Goal: Information Seeking & Learning: Learn about a topic

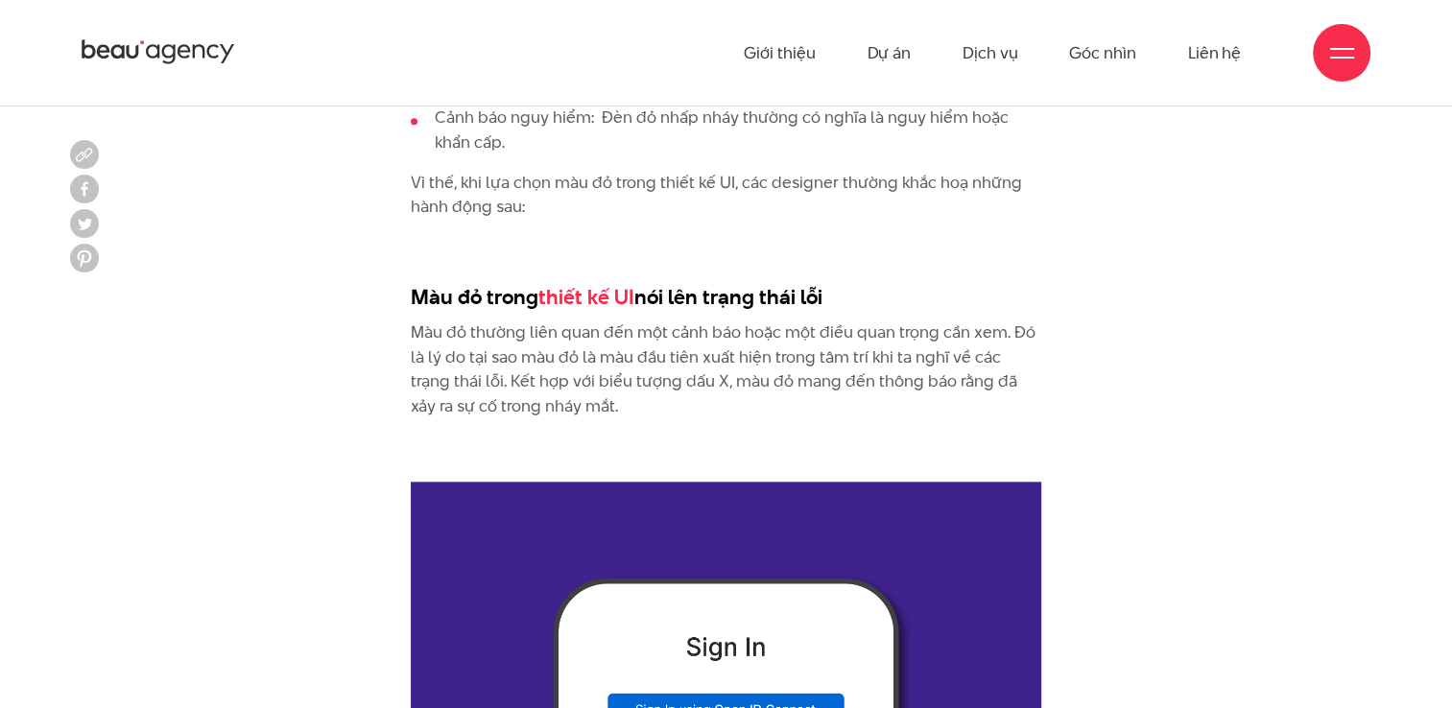
scroll to position [2207, 0]
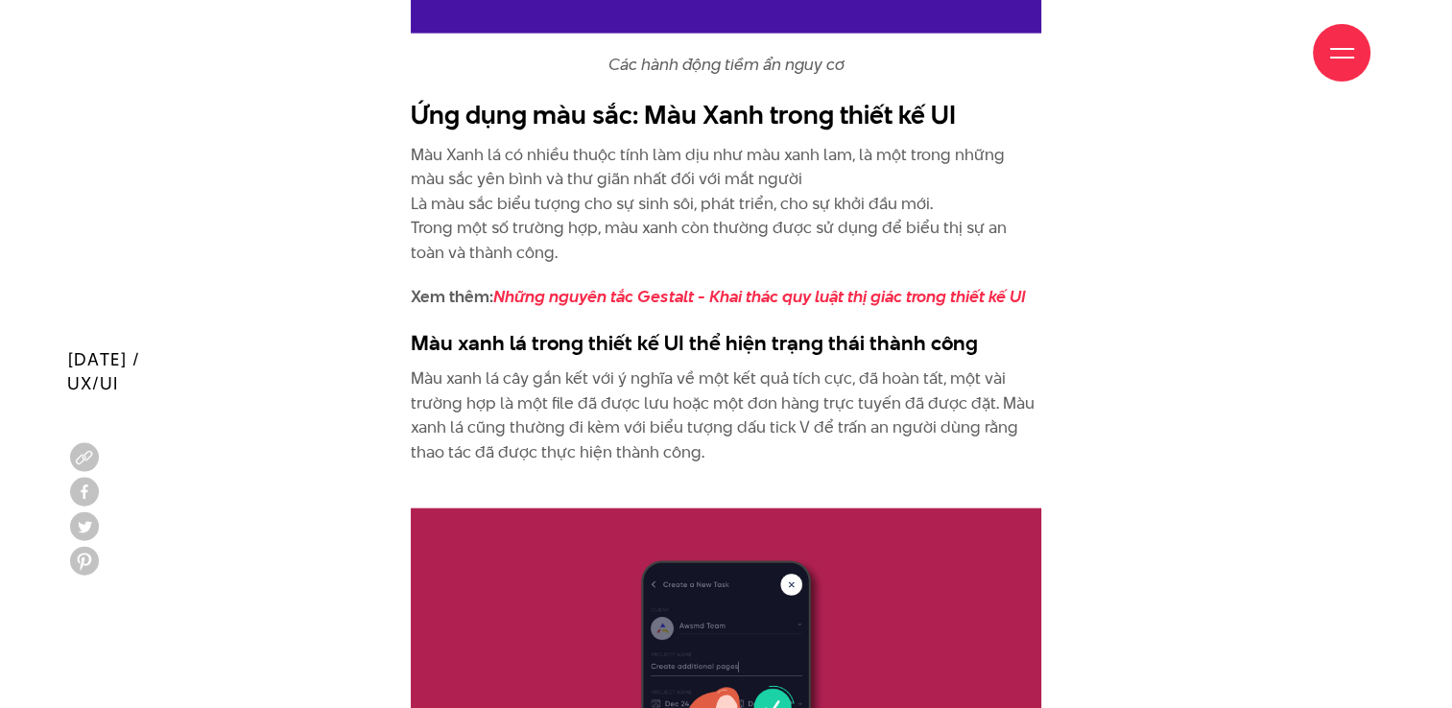
scroll to position [4606, 0]
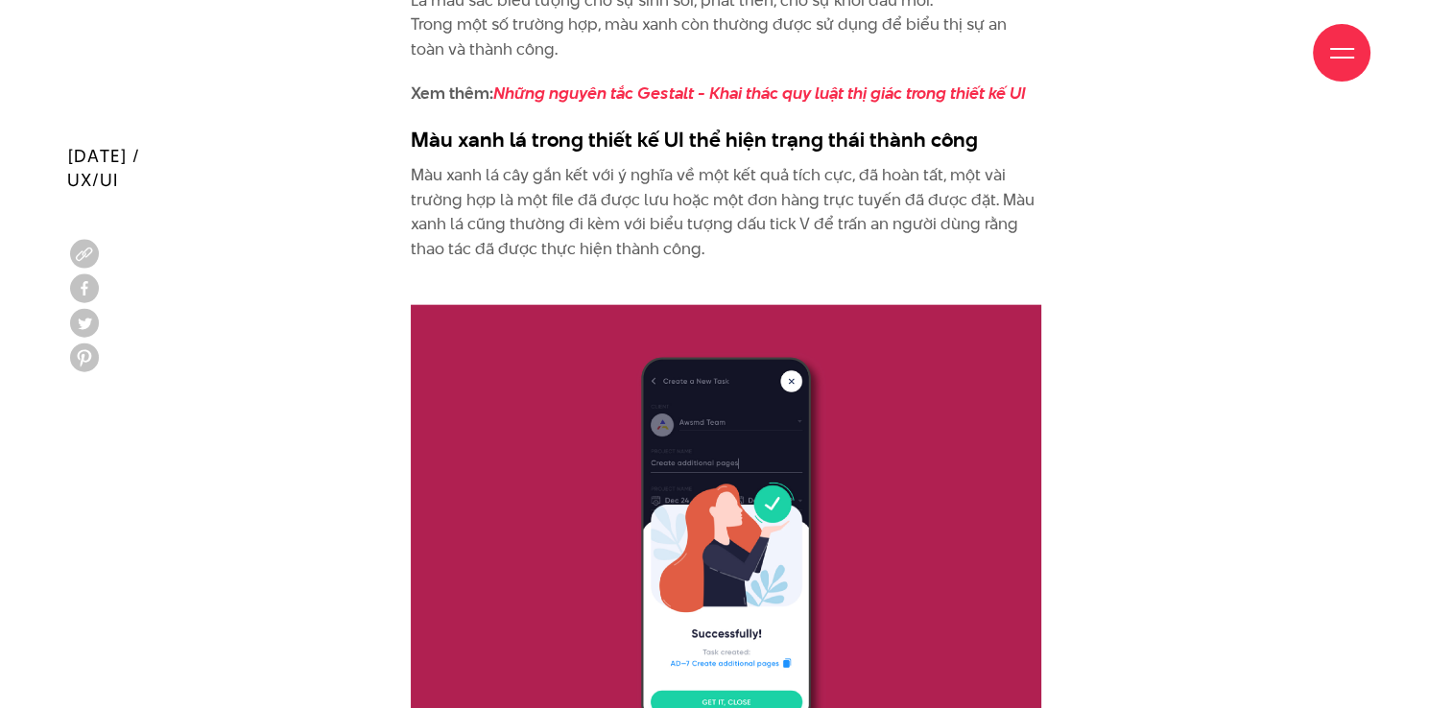
drag, startPoint x: 841, startPoint y: 490, endPoint x: 395, endPoint y: 424, distance: 450.1
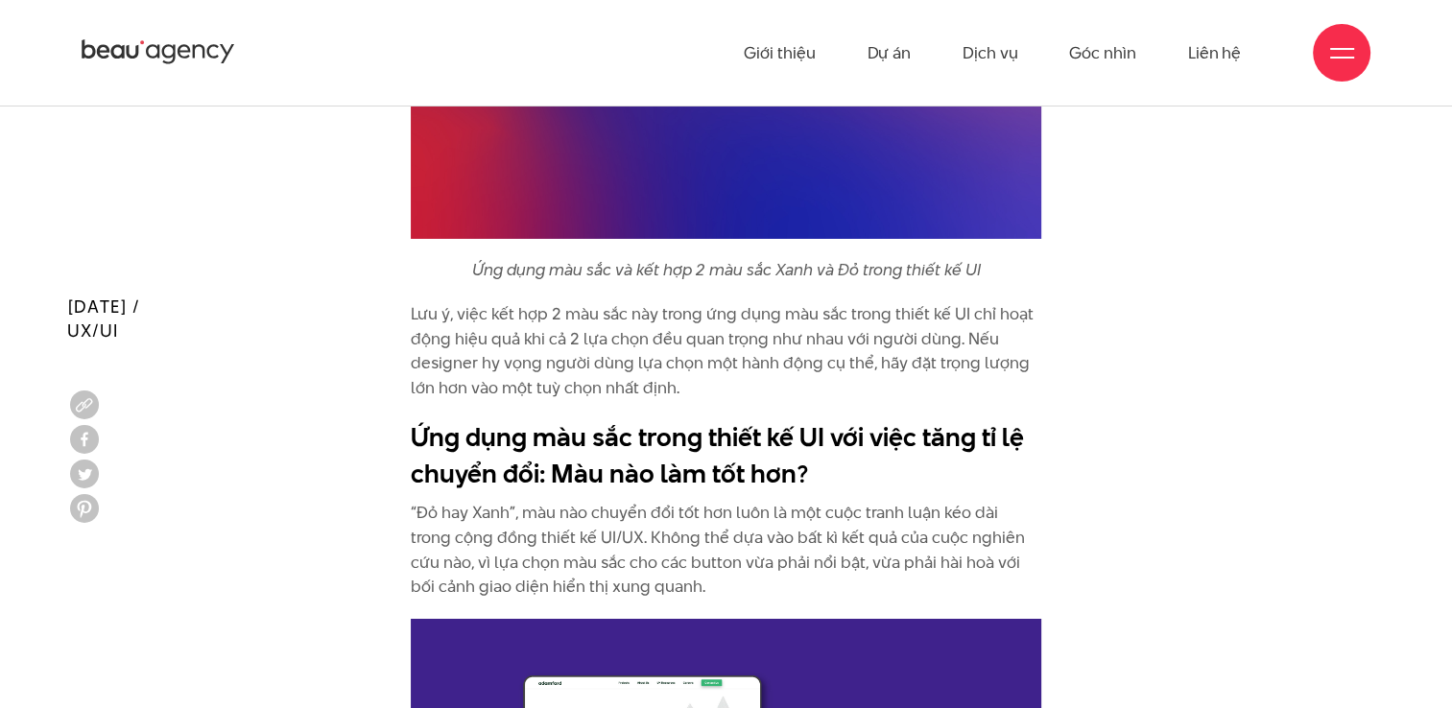
scroll to position [6621, 0]
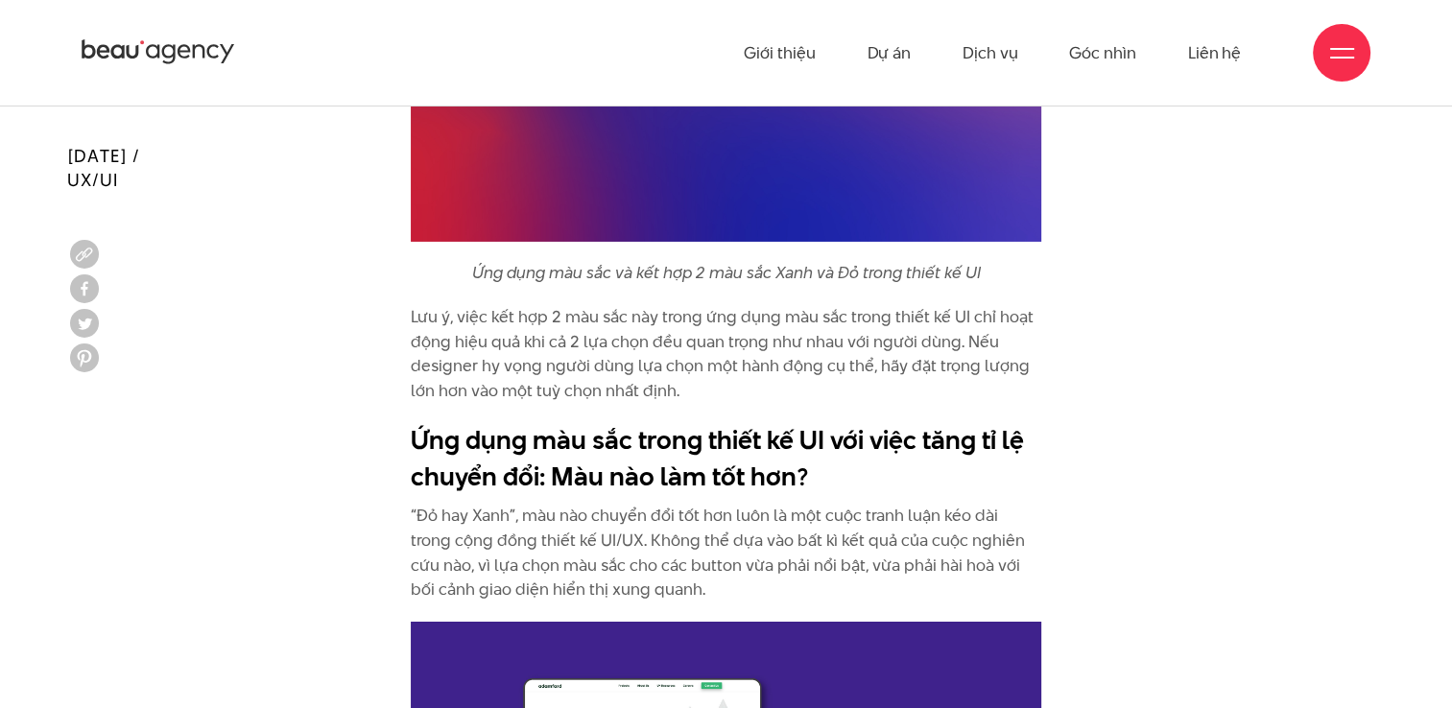
click at [641, 529] on p "“Đỏ hay Xanh”, màu nào chuyển đổi tốt hơn luôn là một cuộc tranh luận kéo dài t…" at bounding box center [726, 553] width 630 height 98
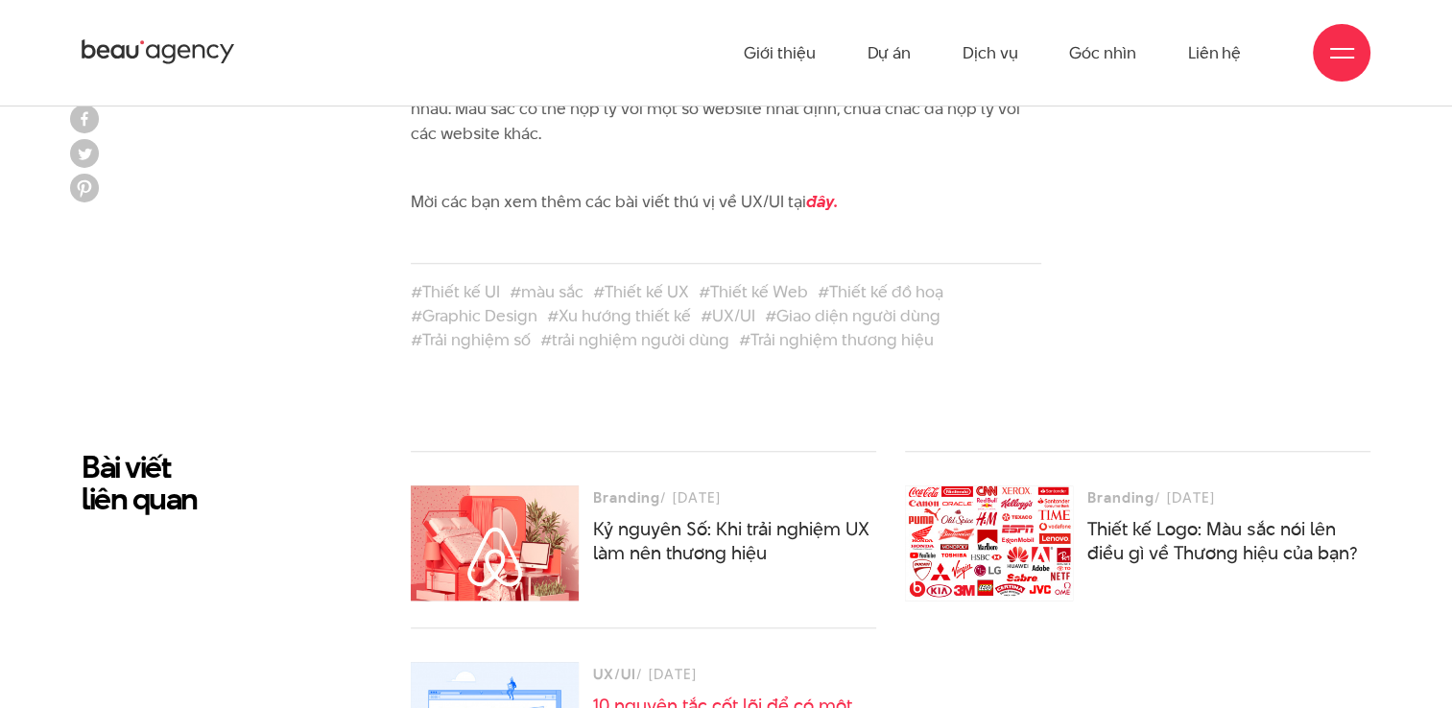
scroll to position [8444, 0]
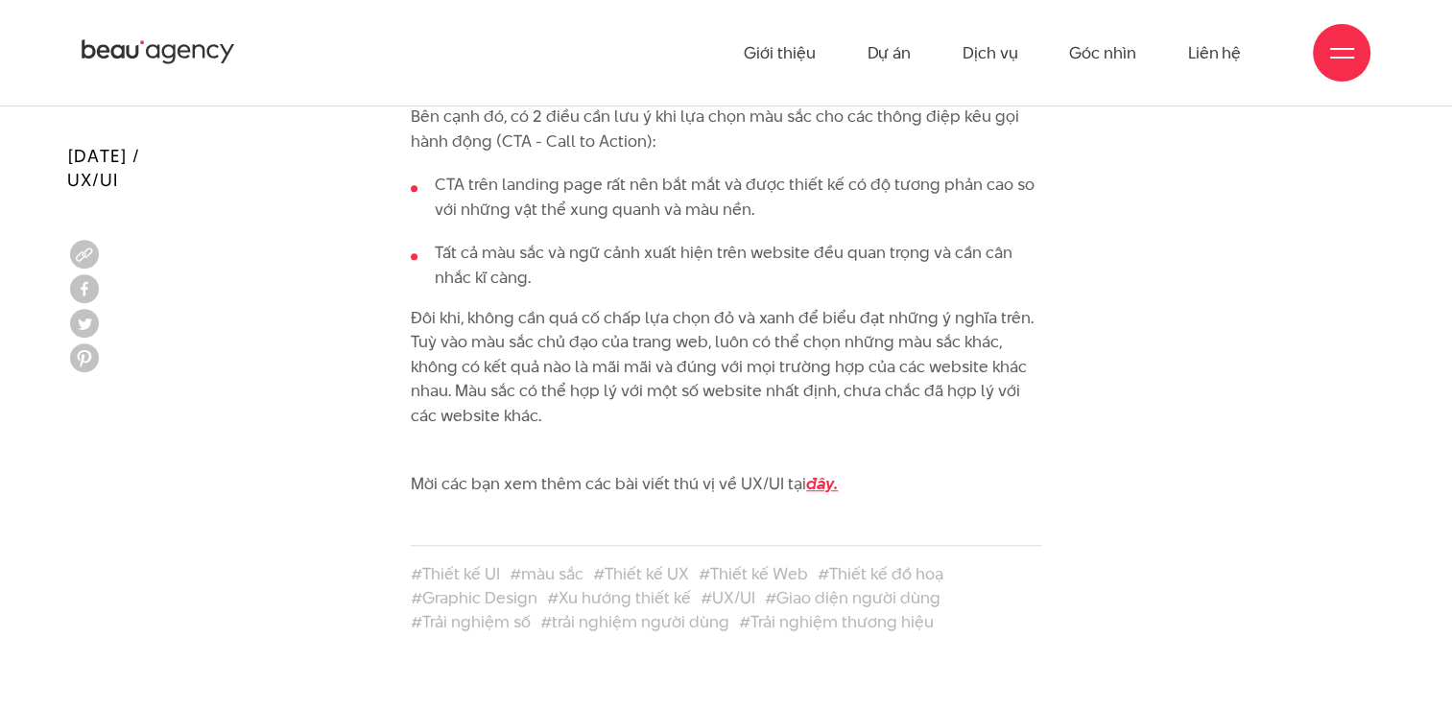
click at [812, 472] on strong "đây." at bounding box center [822, 483] width 32 height 23
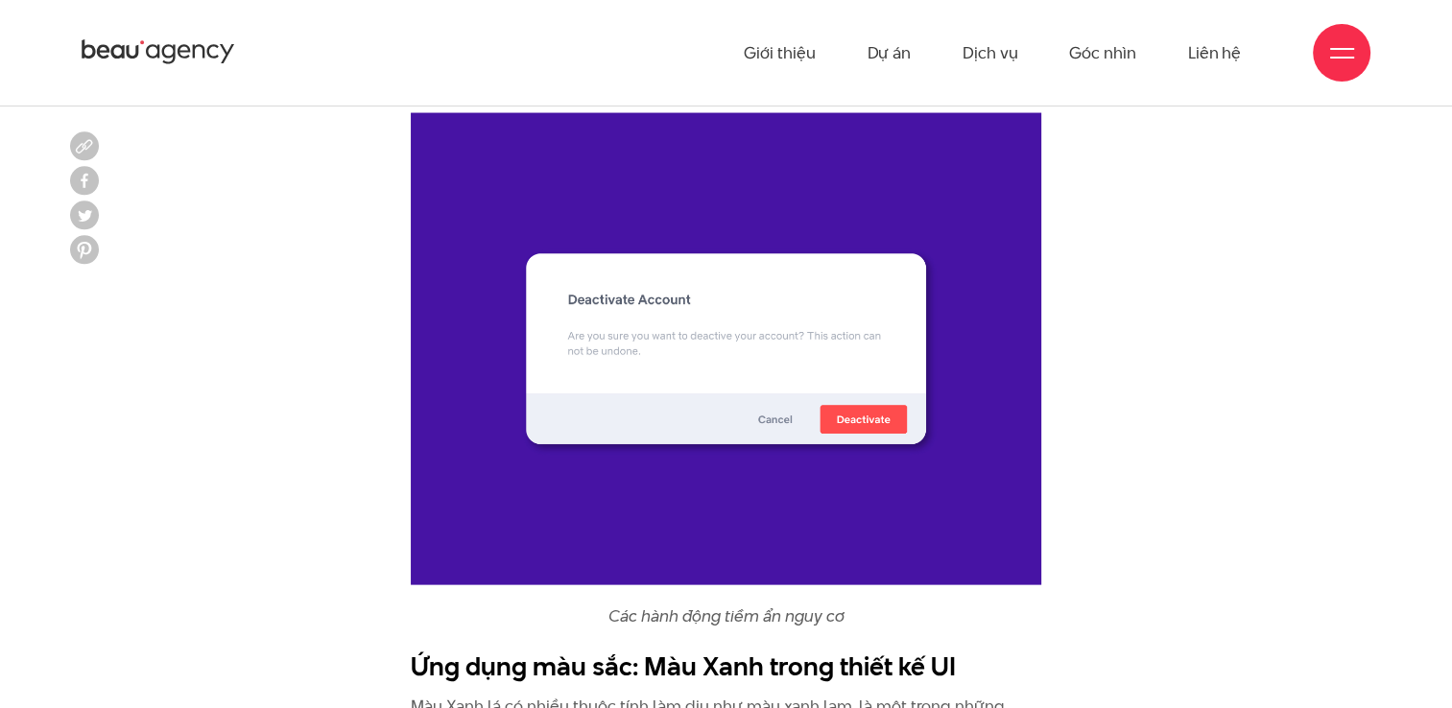
scroll to position [4126, 0]
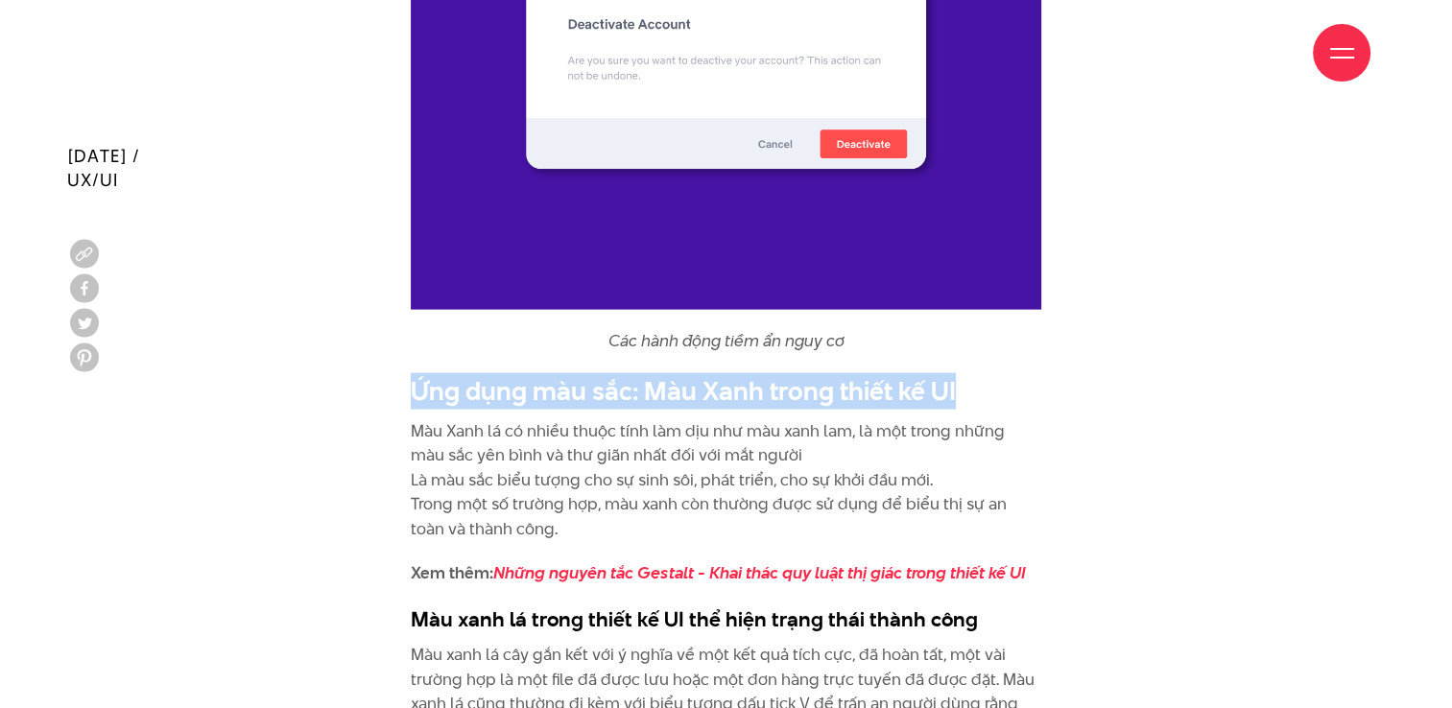
drag, startPoint x: 414, startPoint y: 389, endPoint x: 961, endPoint y: 392, distance: 547.0
click at [961, 392] on h2 "Ứng dụng màu sắc: Màu Xanh trong thiết kế UI" at bounding box center [726, 391] width 630 height 36
copy h2 "Ứng dụng màu sắc: Màu Xanh trong thiết kế UI"
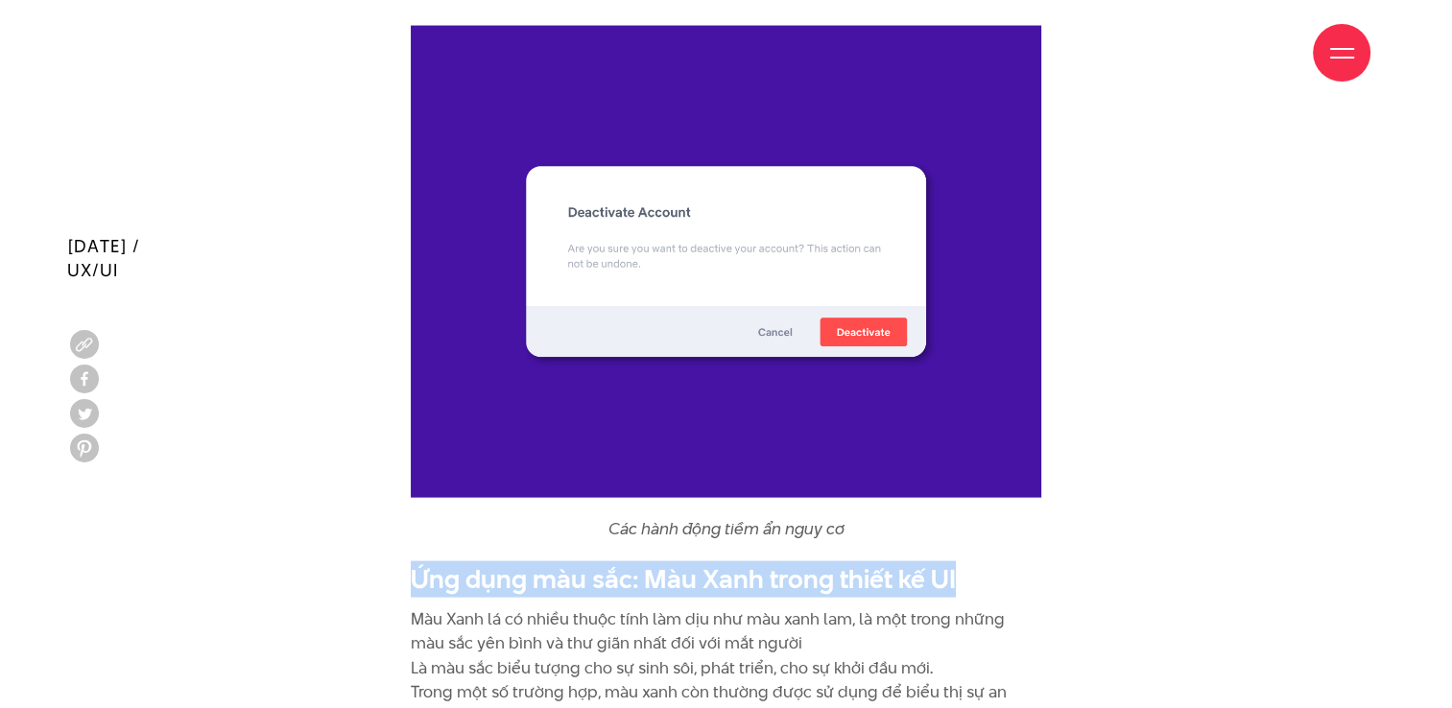
scroll to position [4030, 0]
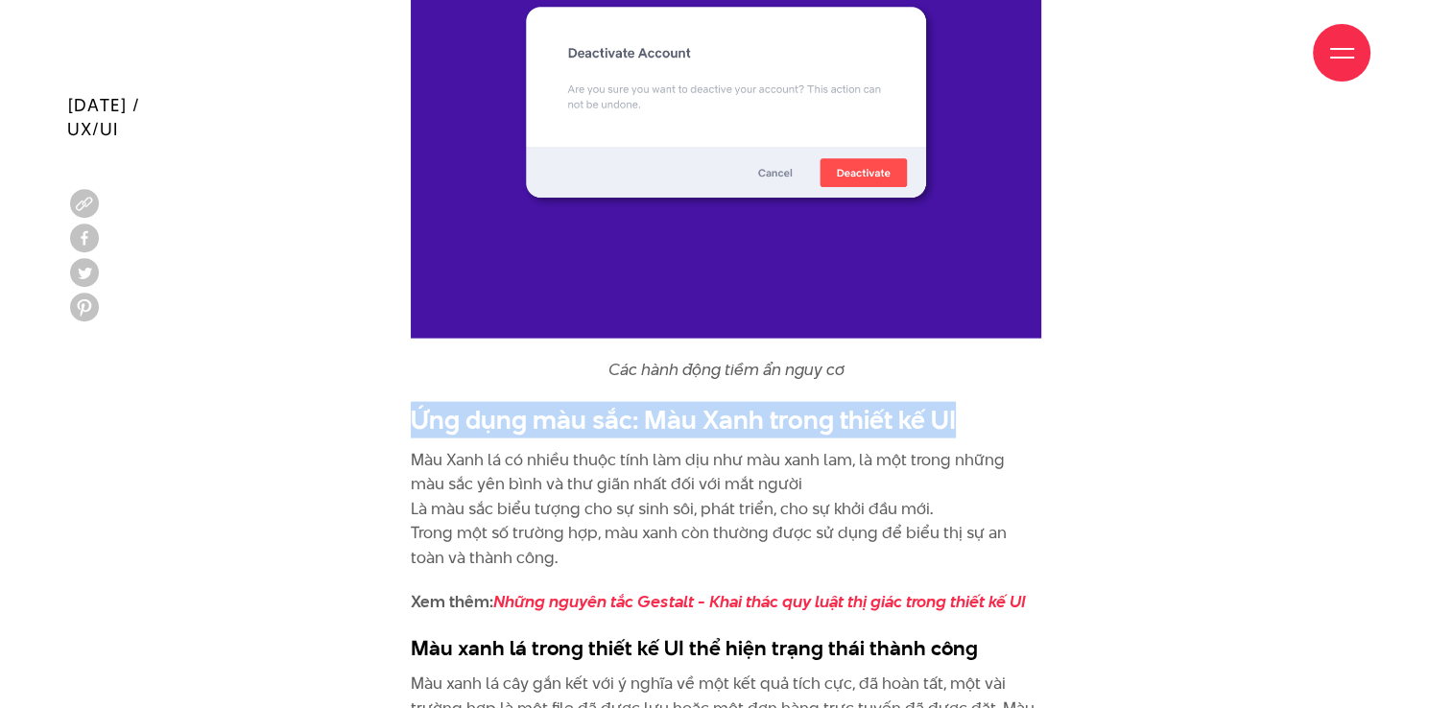
scroll to position [4318, 0]
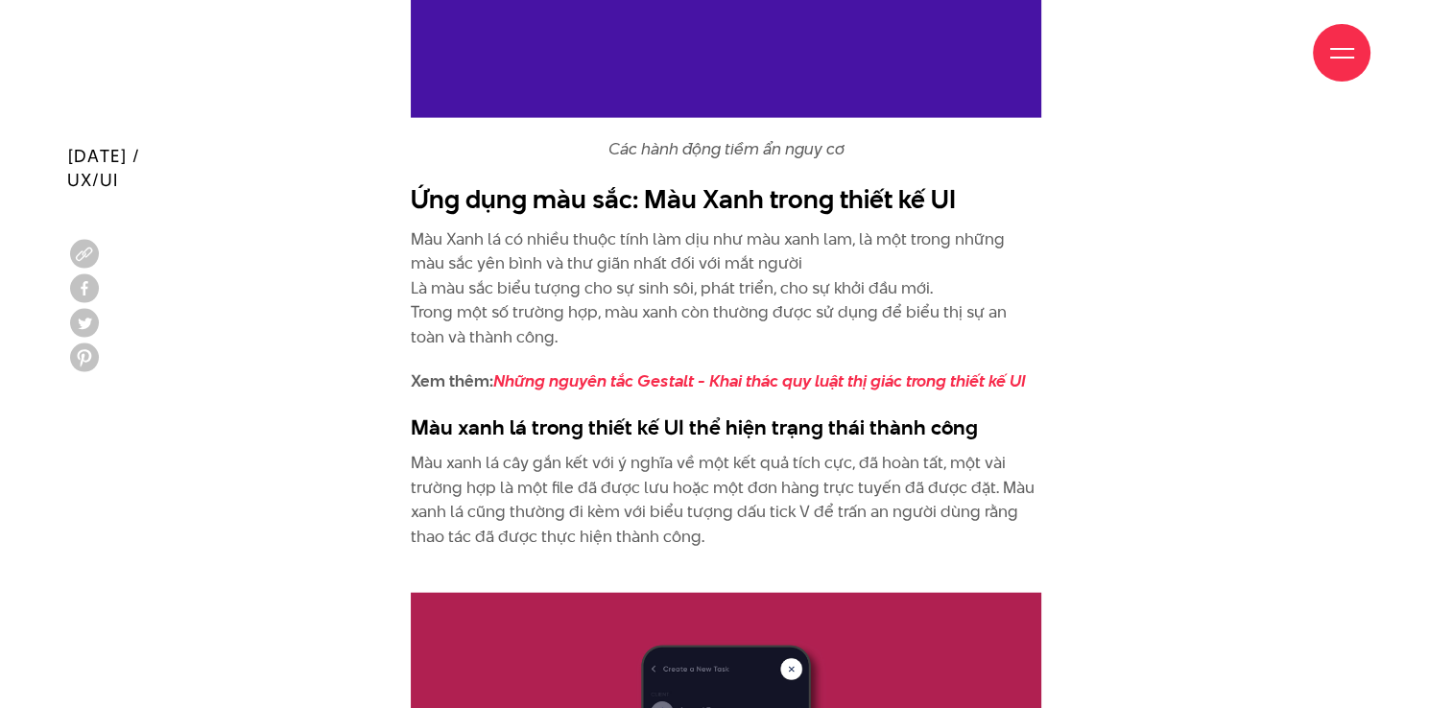
click at [723, 311] on p "Màu Xanh lá có nhiều thuộc tính làm dịu như màu xanh lam, là một trong những mà…" at bounding box center [726, 288] width 630 height 123
drag, startPoint x: 414, startPoint y: 241, endPoint x: 553, endPoint y: 335, distance: 167.9
click at [553, 335] on p "Màu Xanh lá có nhiều thuộc tính làm dịu như màu xanh lam, là một trong những mà…" at bounding box center [726, 288] width 630 height 123
copy p "Màu Xanh lá có nhiều thuộc tính làm dịu như màu xanh lam, là một trong những mà…"
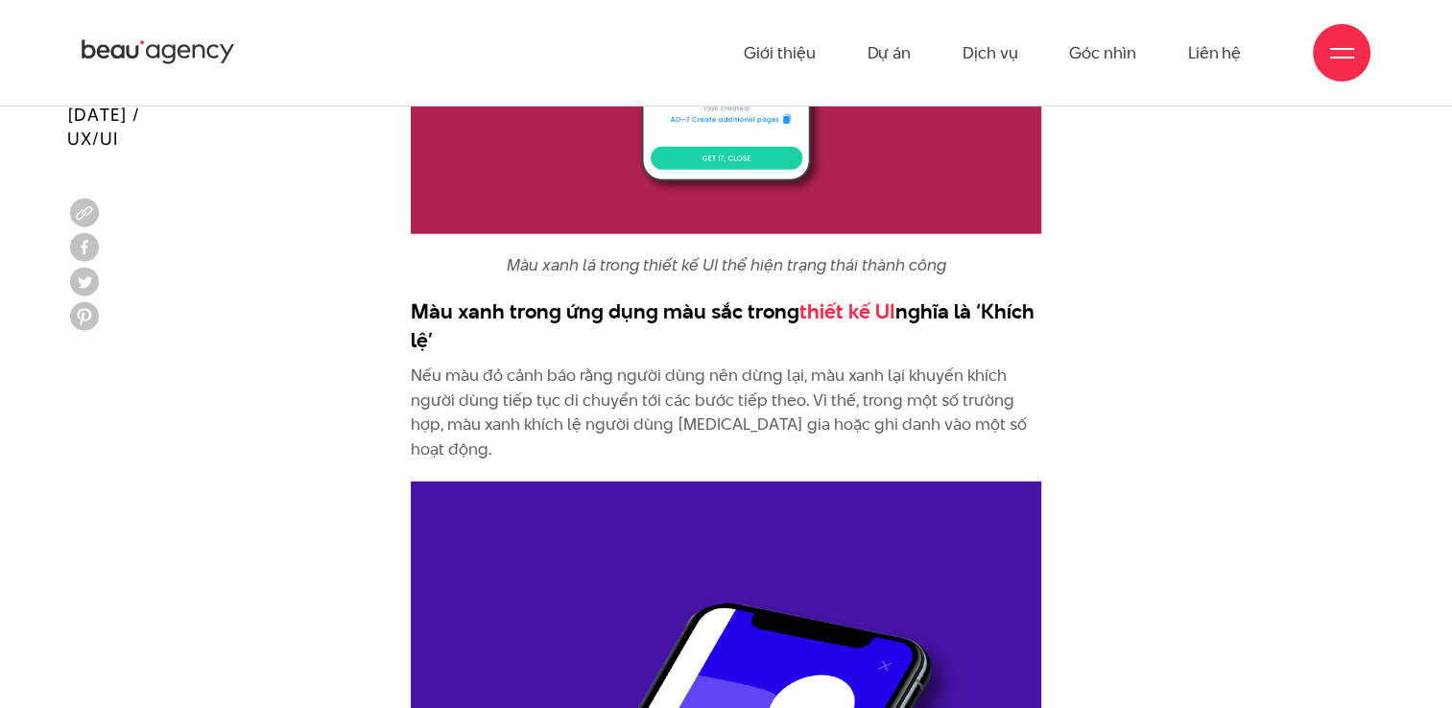
scroll to position [4990, 0]
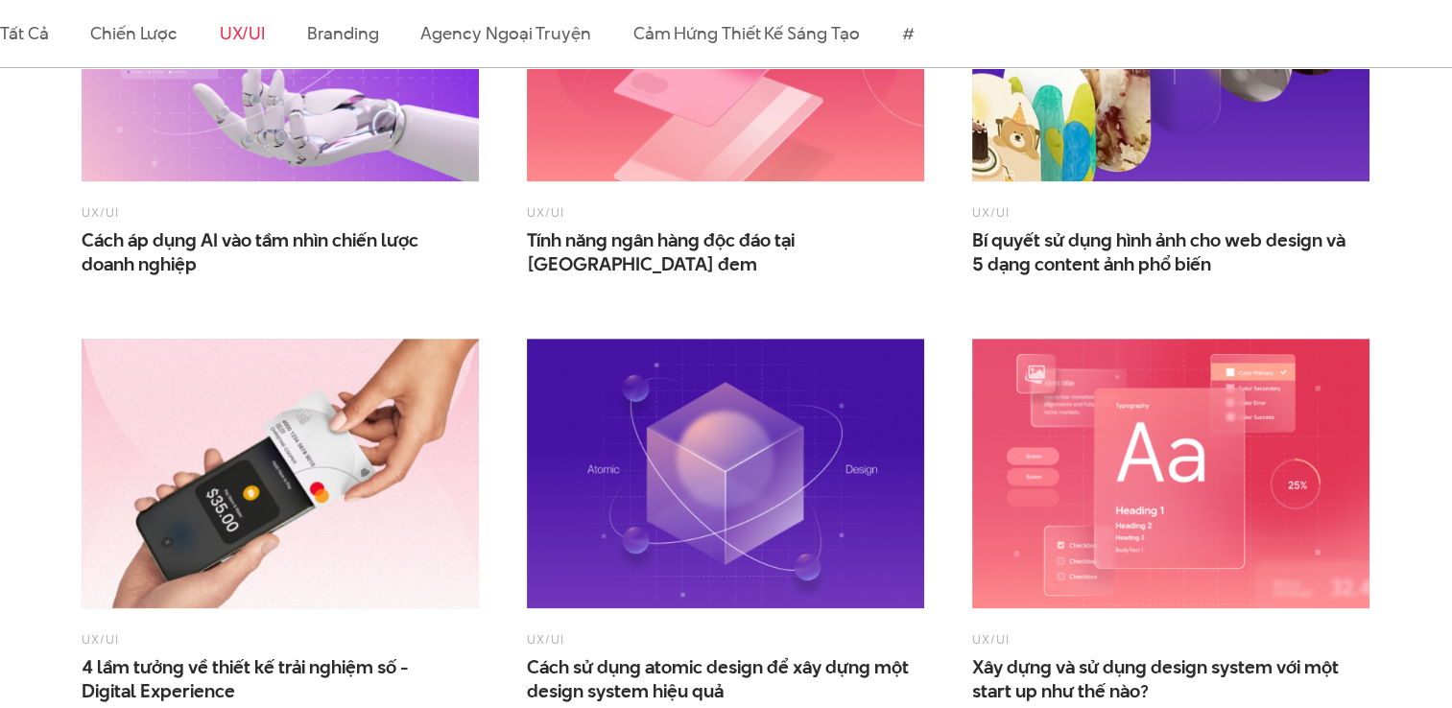
scroll to position [1631, 0]
